Goal: Transaction & Acquisition: Purchase product/service

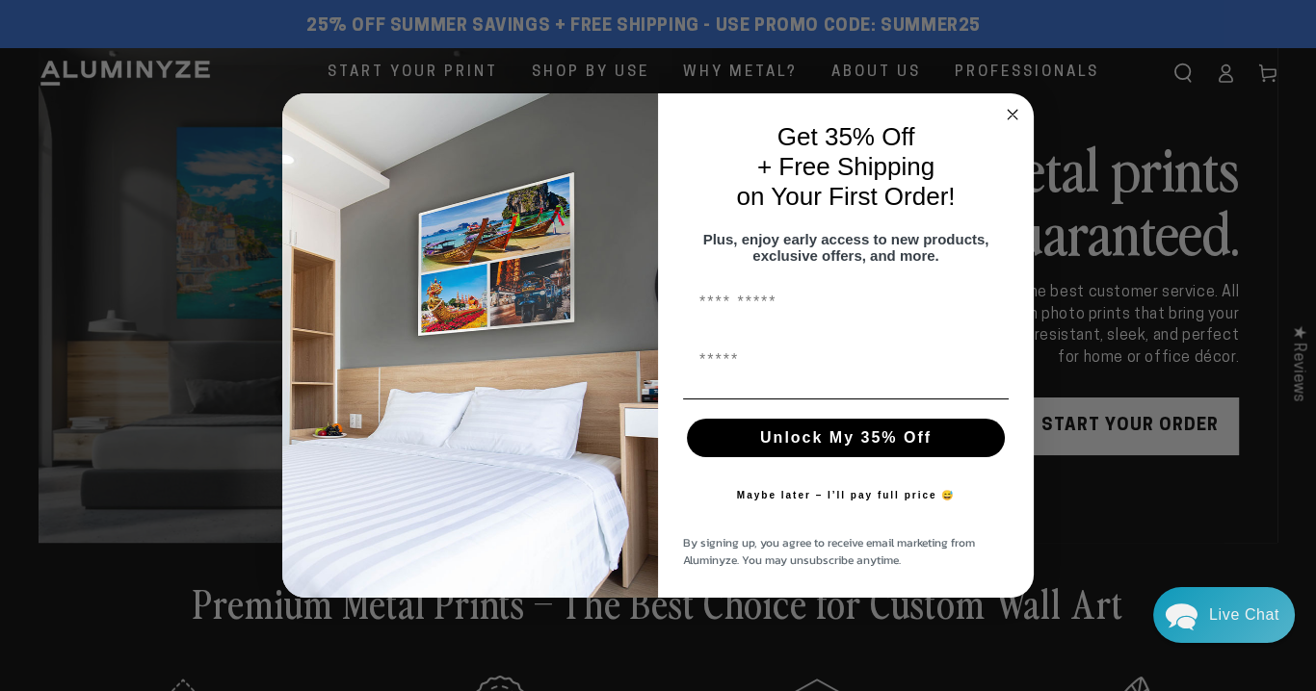
click at [1013, 110] on icon "Close dialog" at bounding box center [1012, 115] width 10 height 10
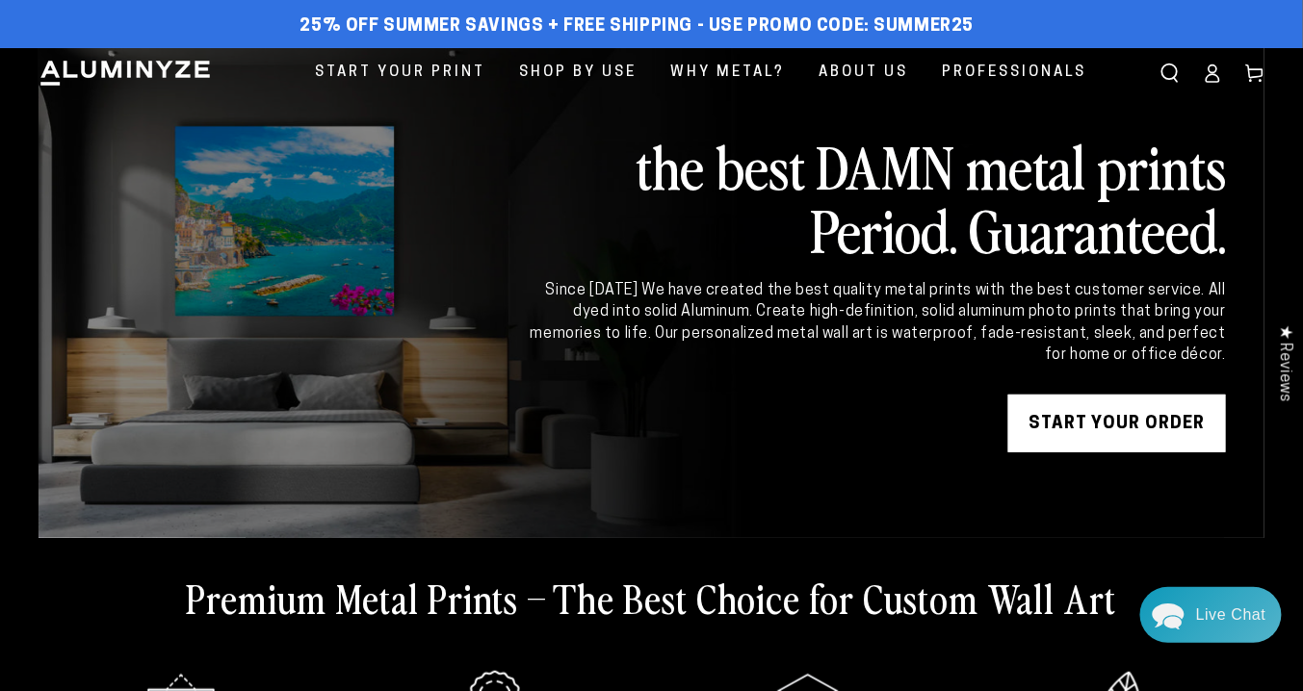
click at [1077, 424] on link "START YOUR Order" at bounding box center [1117, 424] width 218 height 58
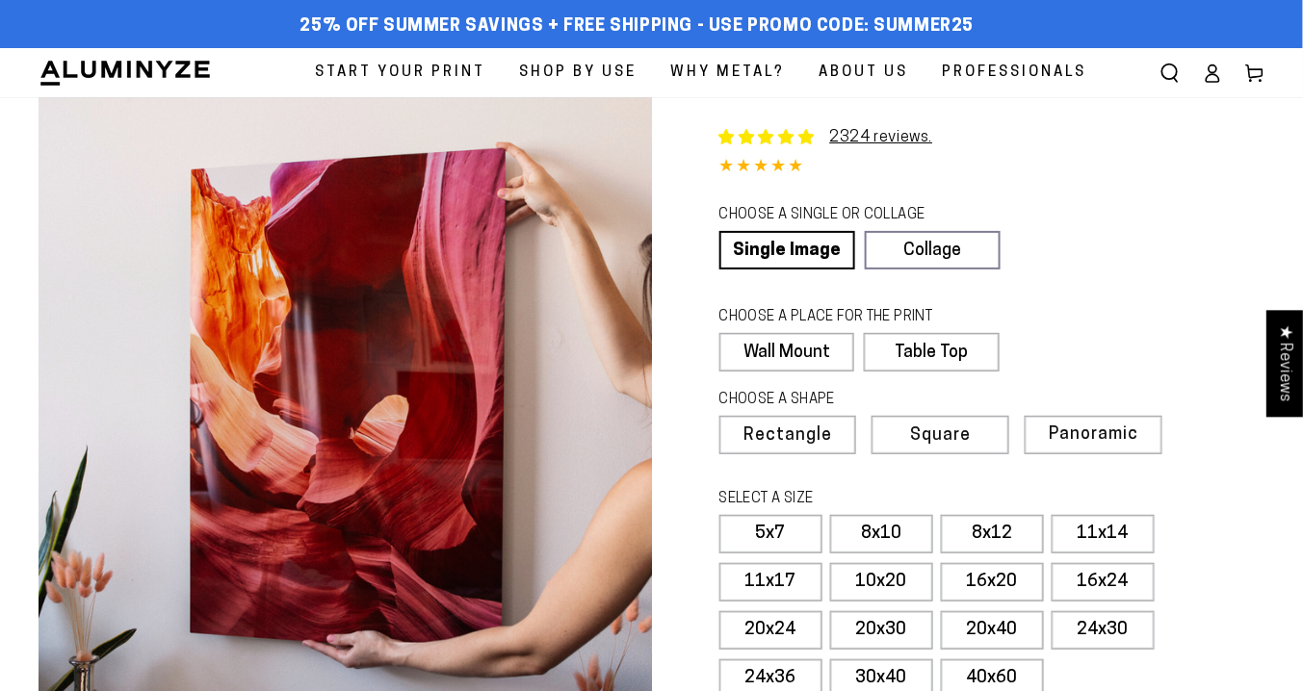
select select "**********"
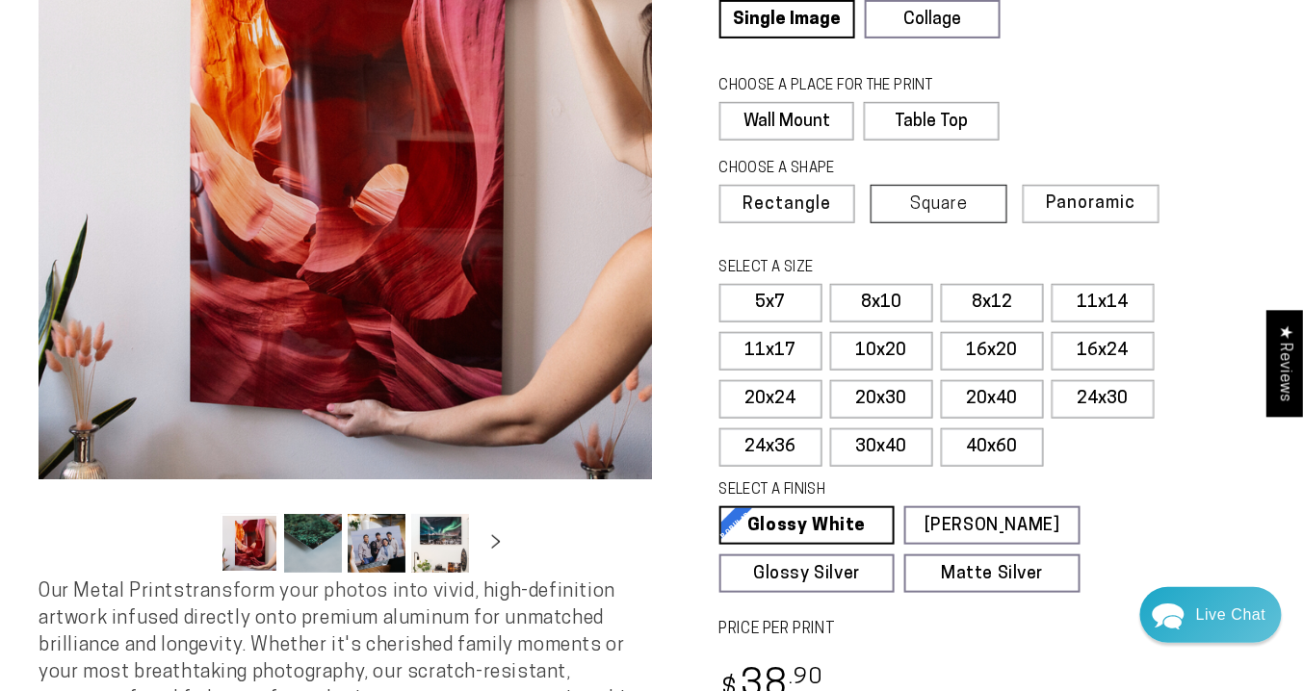
click at [976, 200] on label "Square" at bounding box center [939, 204] width 137 height 39
